Goal: Transaction & Acquisition: Download file/media

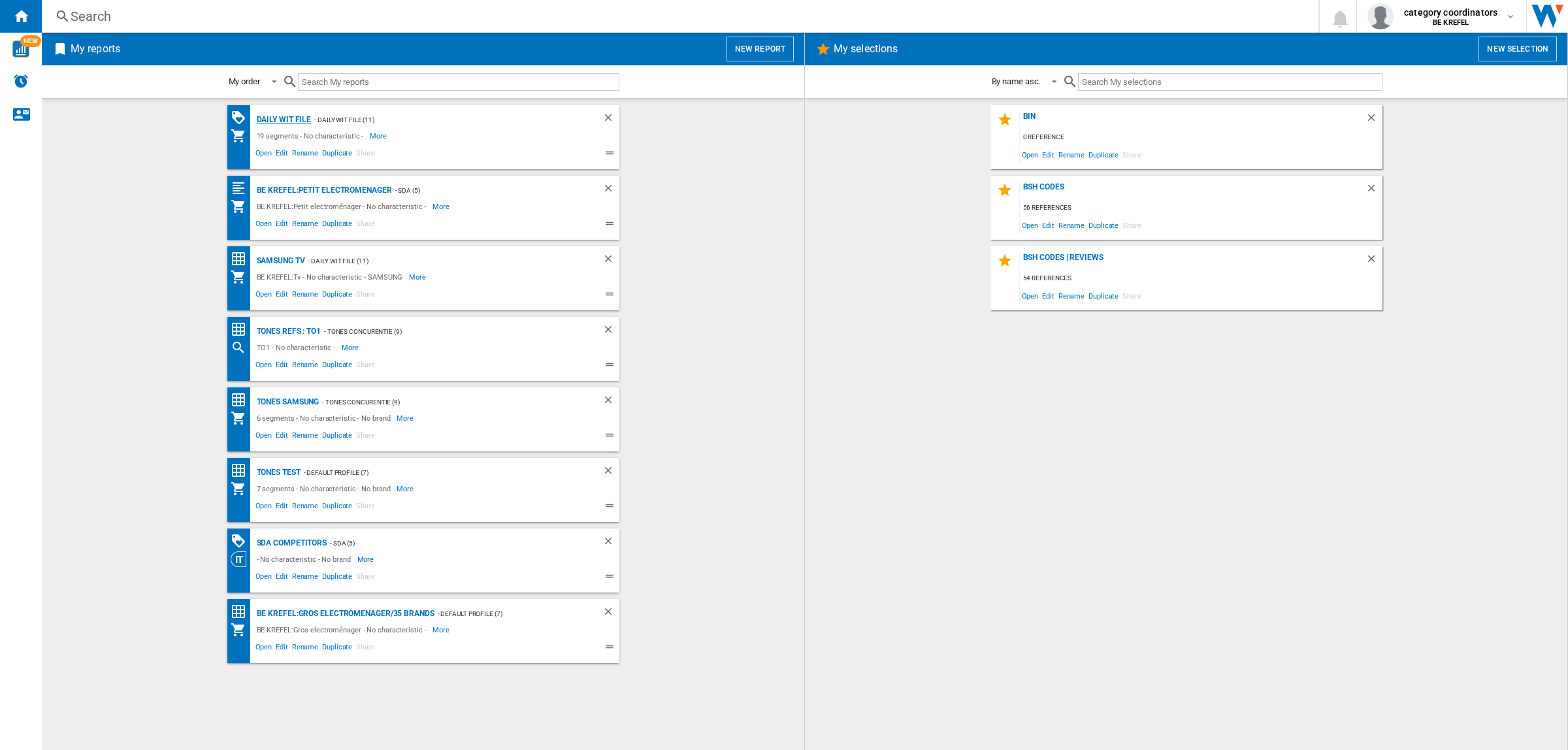
click at [288, 121] on div "Daily WIT file" at bounding box center [282, 120] width 58 height 16
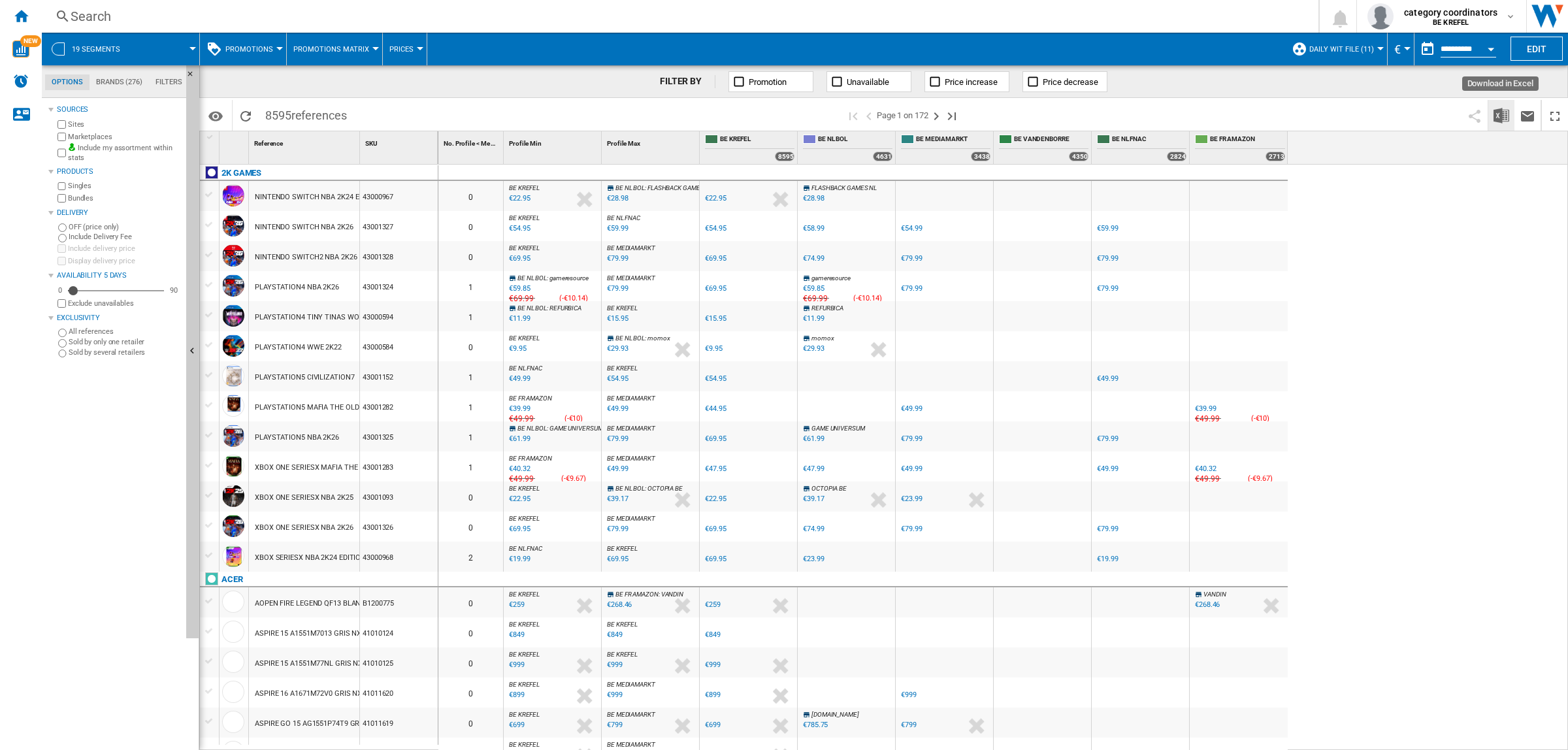
click at [1500, 118] on img "Download in Excel" at bounding box center [1500, 115] width 15 height 15
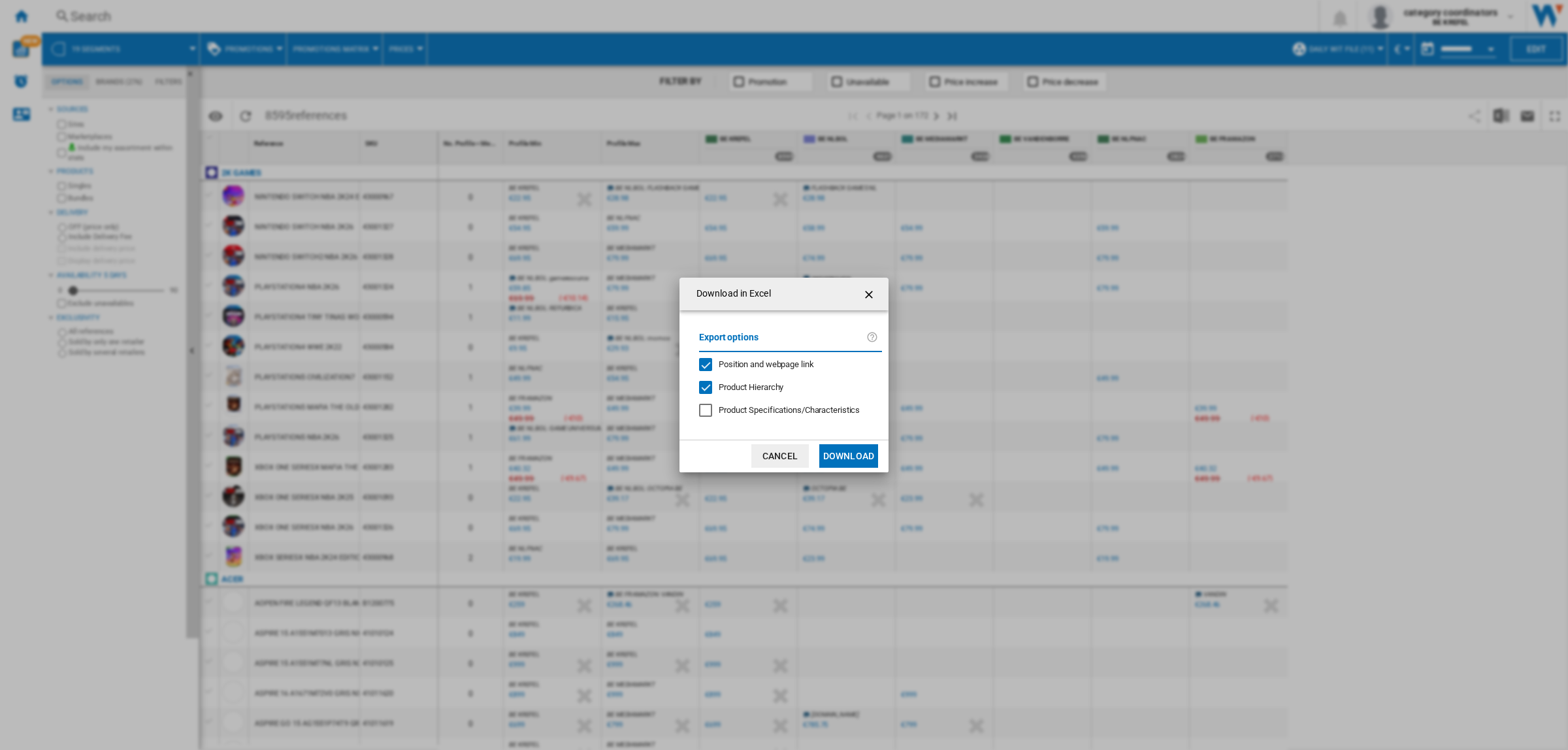
click at [861, 456] on button "Download" at bounding box center [849, 455] width 59 height 23
